Goal: Transaction & Acquisition: Register for event/course

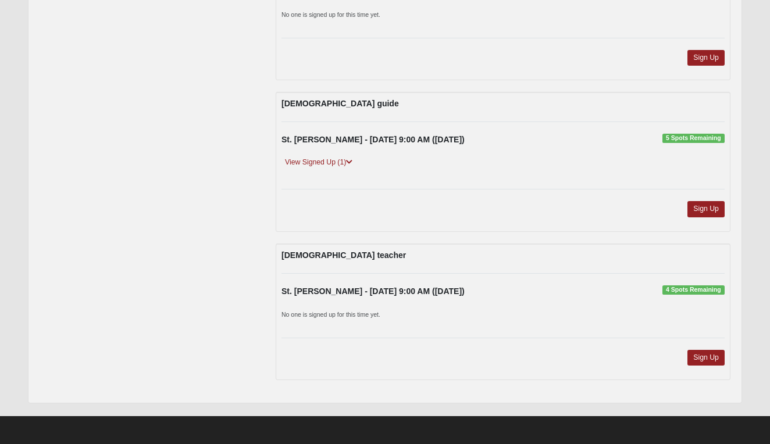
scroll to position [501, 0]
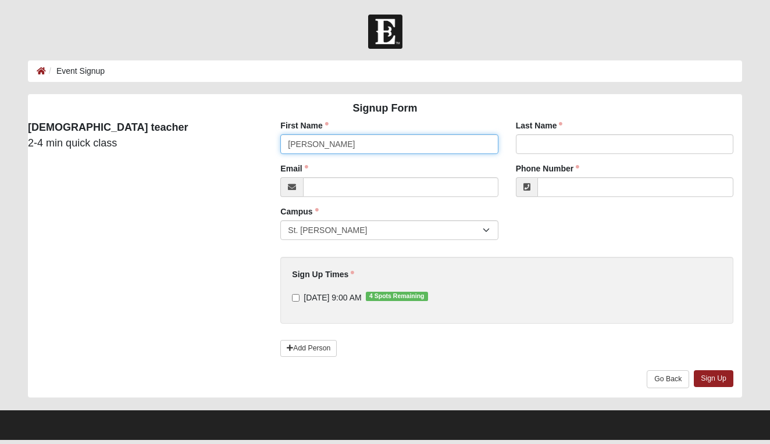
type input "Ron"
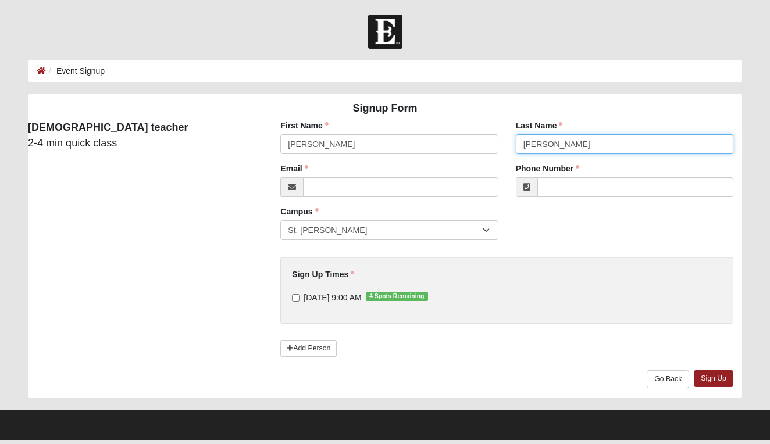
type input "Loy"
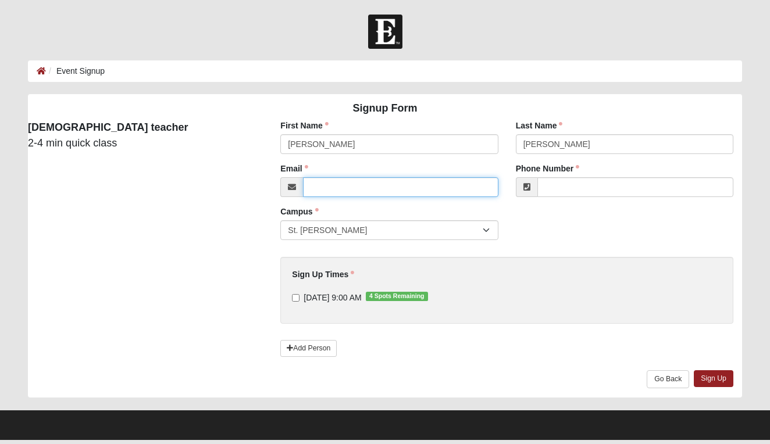
paste input "https://internal.coe22.com/communications/new/simple?person=83957"
type input "h"
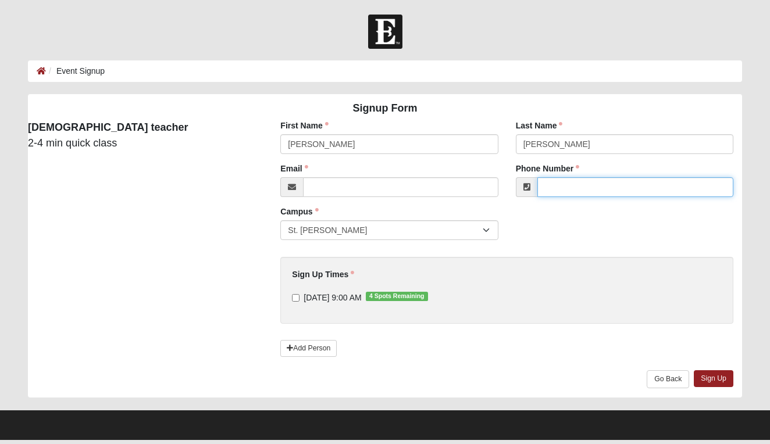
paste input "(904) 477-6172"
type input "(904) 477-6172"
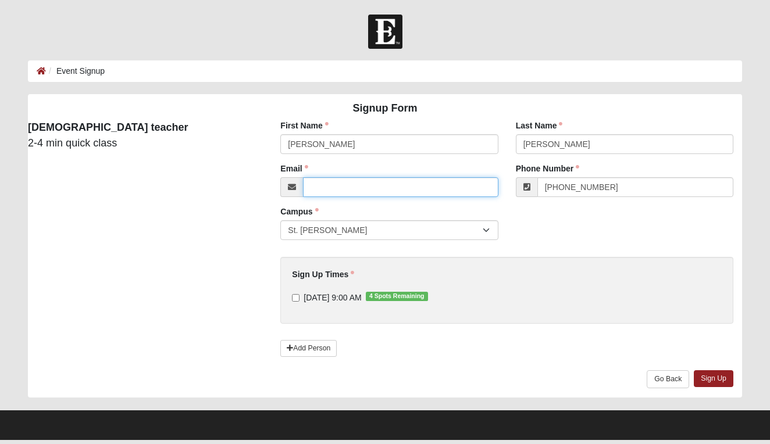
click at [378, 185] on input "Email" at bounding box center [400, 187] width 195 height 20
type input "rloy24@aim.com"
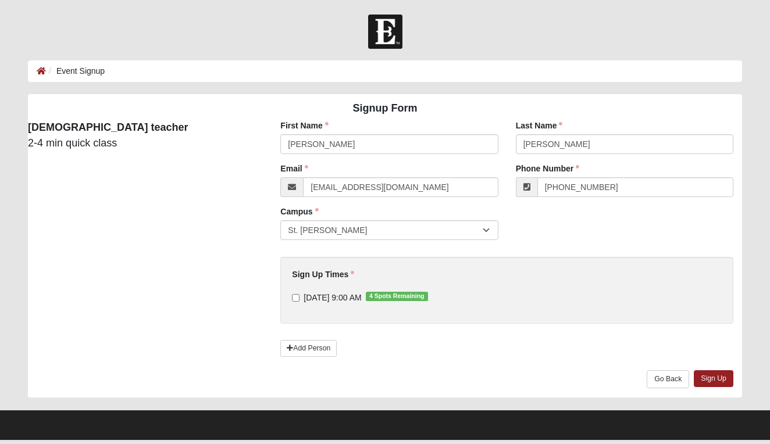
click at [297, 297] on input "9/14/2025 9:00 AM 4 Spots Remaining" at bounding box center [296, 298] width 8 height 8
checkbox input "true"
click at [708, 380] on link "Sign Up" at bounding box center [714, 378] width 40 height 17
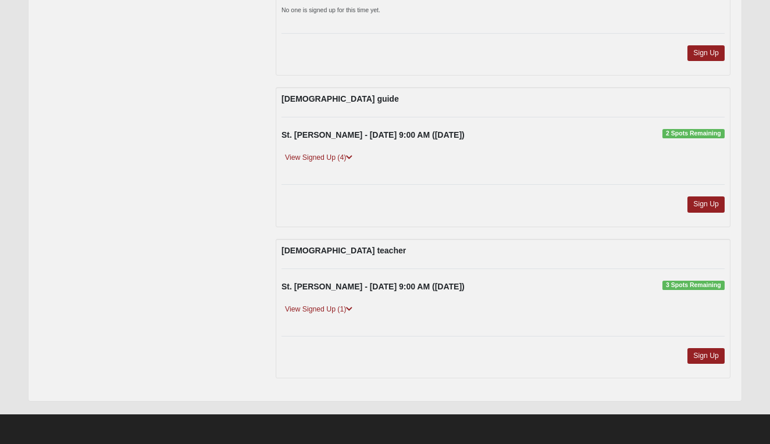
scroll to position [504, 0]
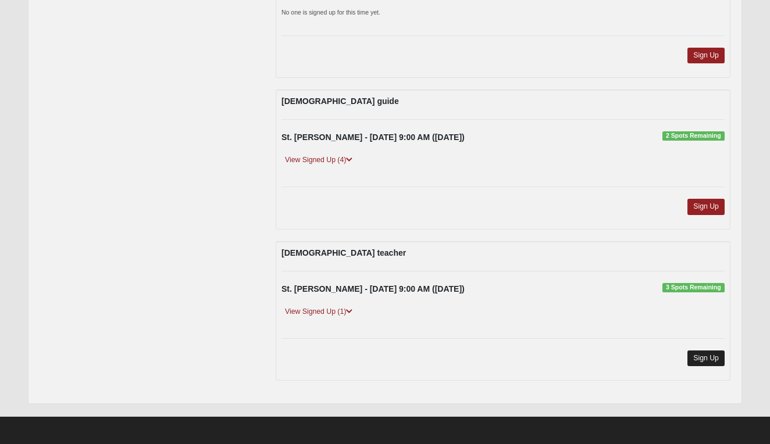
click at [702, 356] on link "Sign Up" at bounding box center [705, 359] width 37 height 16
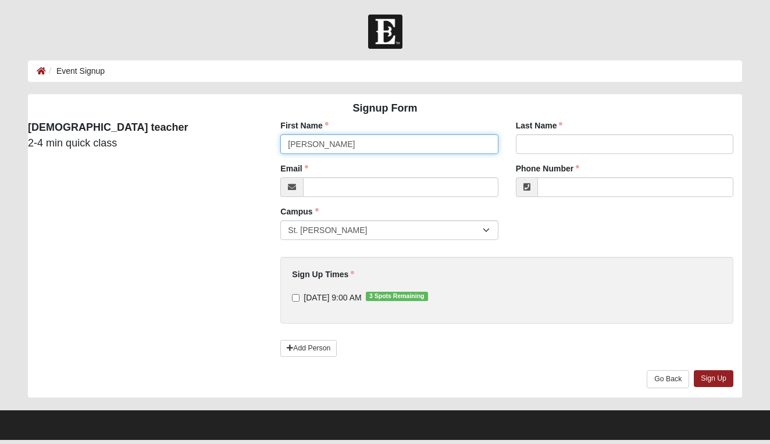
type input "[PERSON_NAME]"
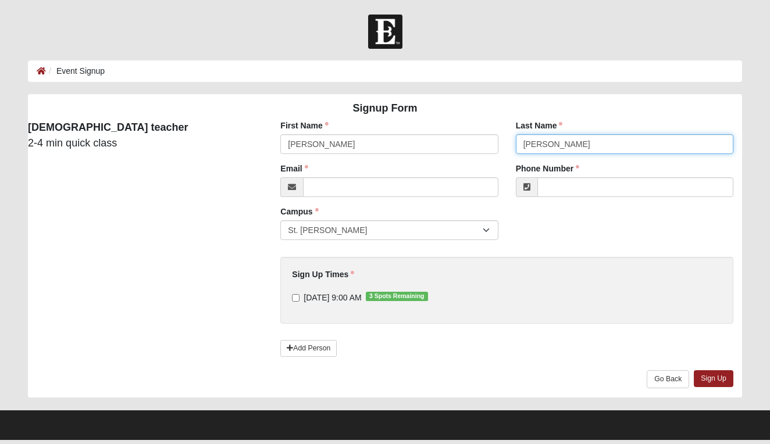
type input "Baker"
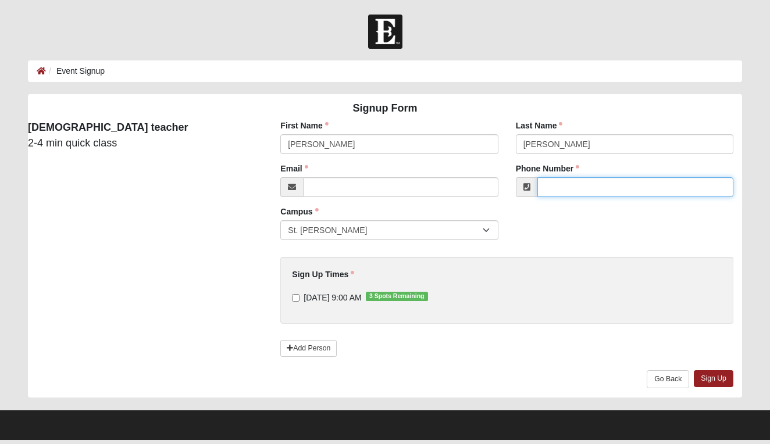
paste input "904) 891-6169"
click at [546, 185] on input "904) 891-6169" at bounding box center [635, 187] width 196 height 20
type input "(904) 891-6169"
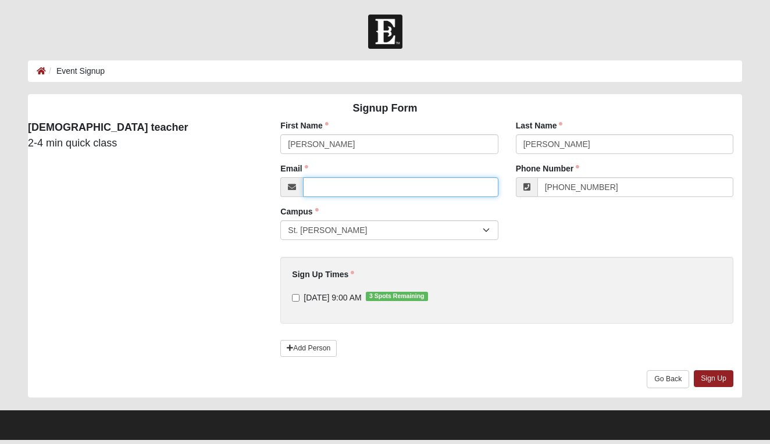
paste input "susan.baker@stjohns.k12.fl.us"
type input "susan.baker@stjohns.k12.fl.us"
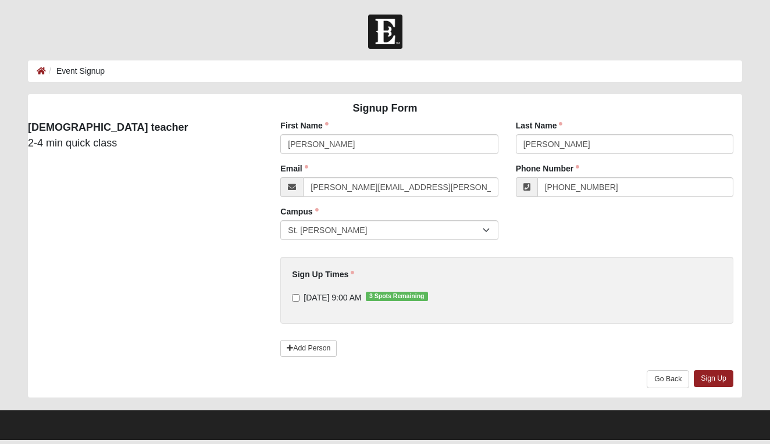
click at [295, 301] on label "9/14/2025 9:00 AM 3 Spots Remaining" at bounding box center [359, 298] width 135 height 12
click at [295, 301] on input "9/14/2025 9:00 AM 3 Spots Remaining" at bounding box center [296, 298] width 8 height 8
checkbox input "true"
click at [712, 384] on link "Sign Up" at bounding box center [714, 378] width 40 height 17
